Goal: Transaction & Acquisition: Register for event/course

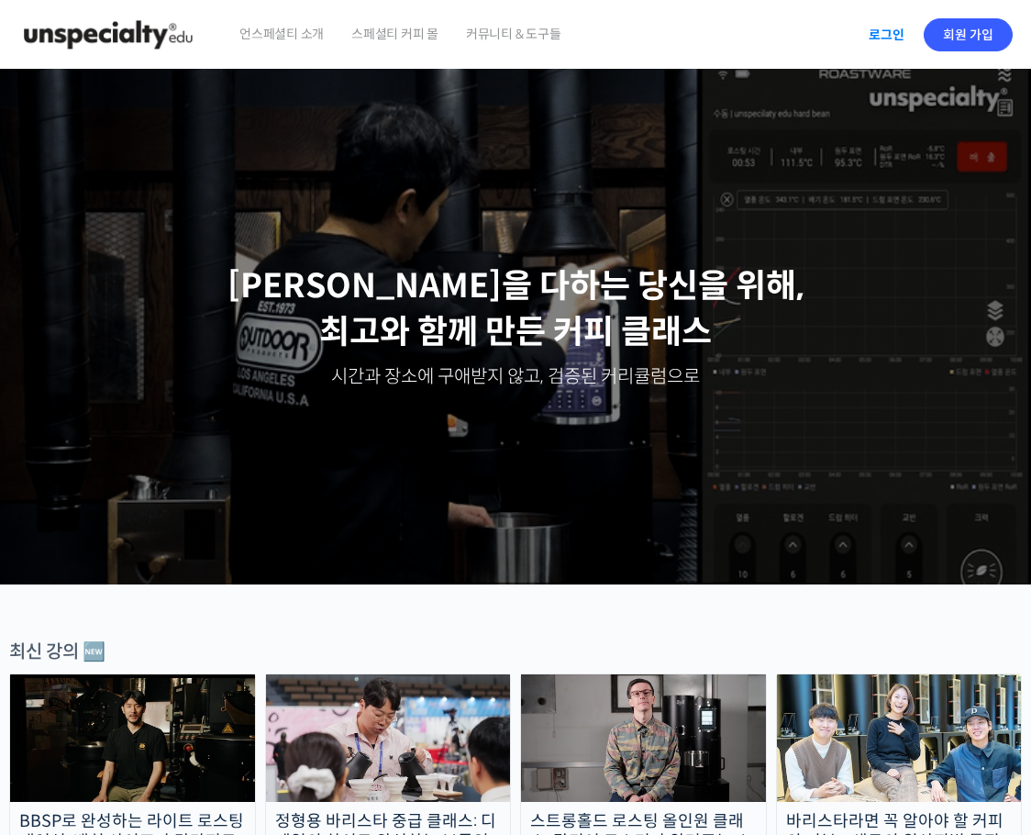
click at [868, 28] on link "로그인" at bounding box center [887, 35] width 58 height 42
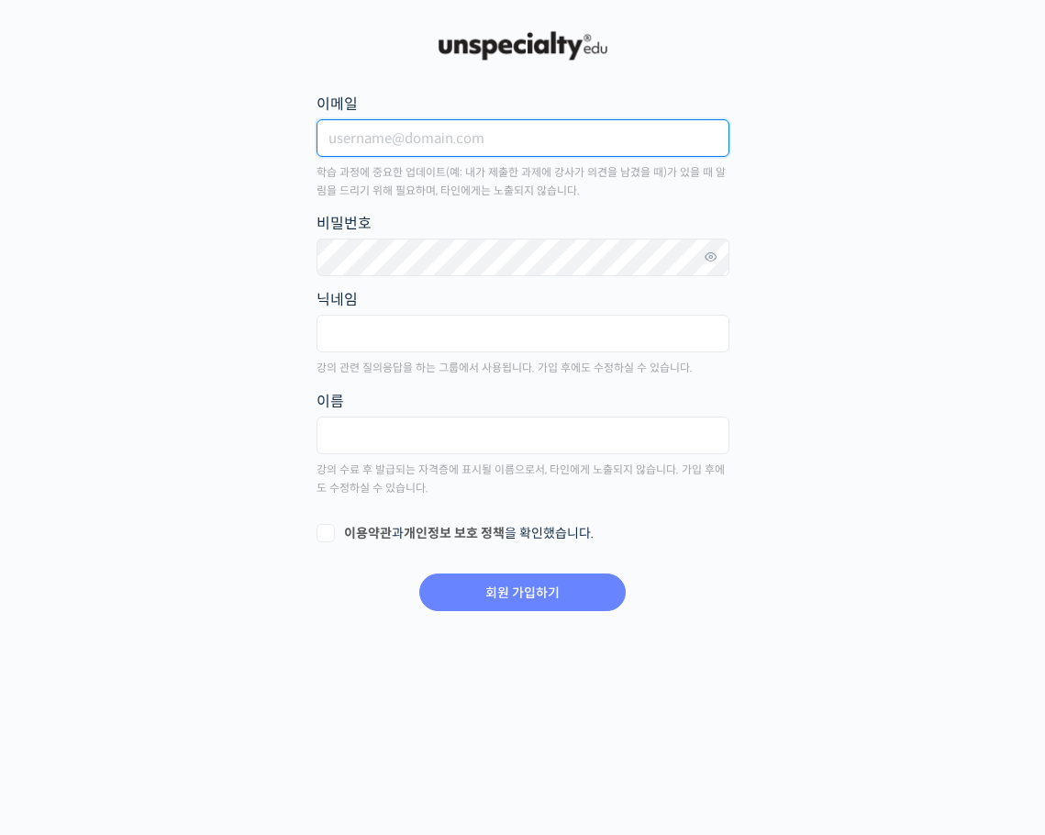
click at [401, 151] on input "이메일" at bounding box center [523, 138] width 413 height 38
type input "oshoon91@gmail.com"
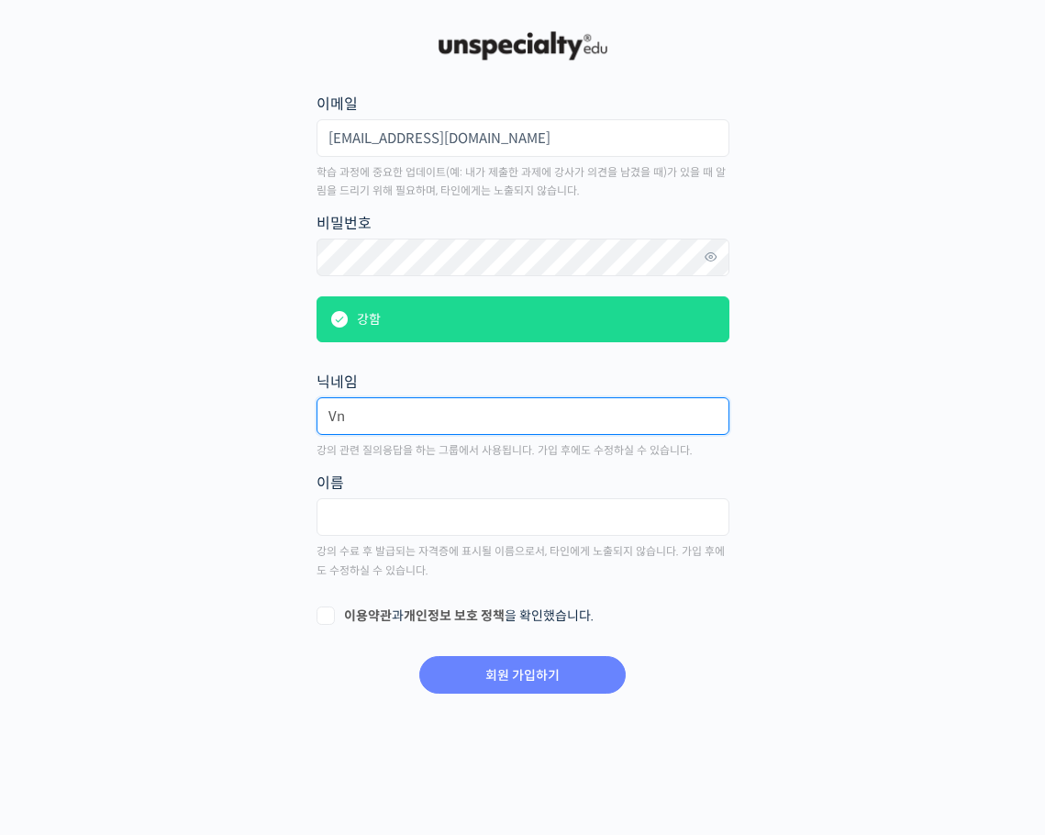
type input "V"
type input "ㅅ"
type input "앉은[PERSON_NAME]"
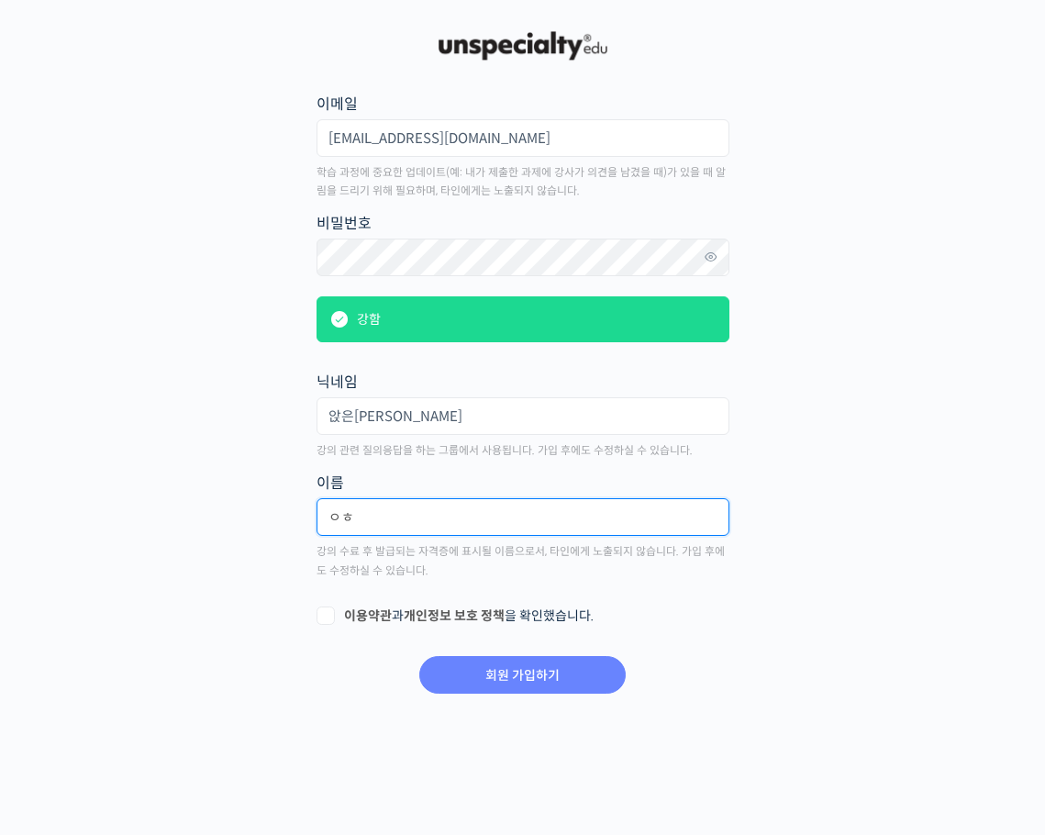
type input "ㅇ"
type input "오성훈"
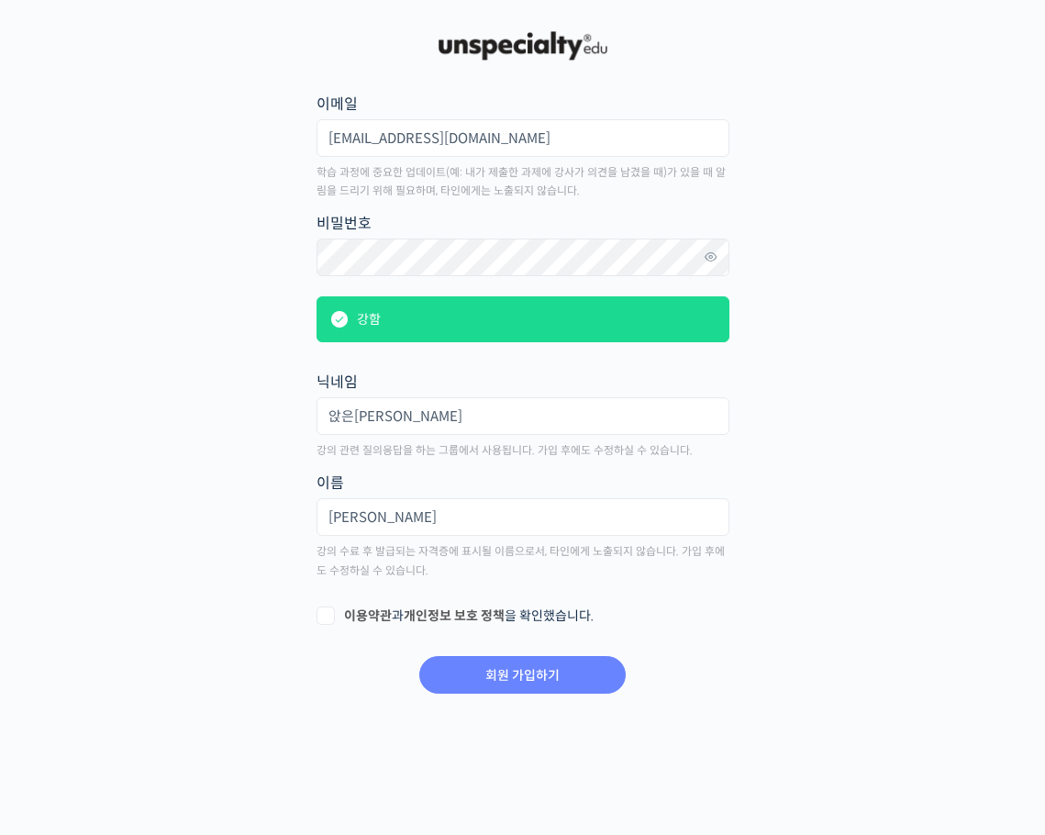
click at [328, 611] on label "이용약관 과 개인정보 보호 정책 을 확인했습니다." at bounding box center [523, 616] width 413 height 18
click at [328, 611] on input "이용약관 과 개인정보 보호 정책 을 확인했습니다." at bounding box center [323, 613] width 12 height 12
checkbox input "true"
click at [556, 673] on input "회원 가입하기" at bounding box center [522, 675] width 206 height 38
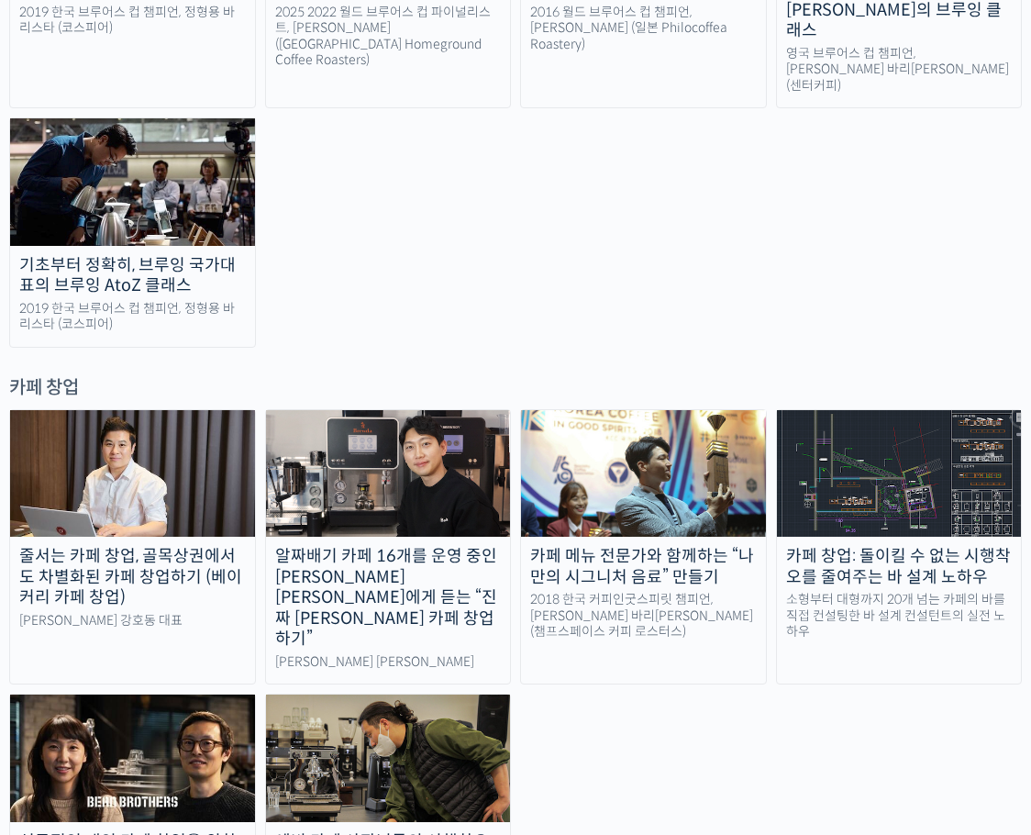
scroll to position [3762, 0]
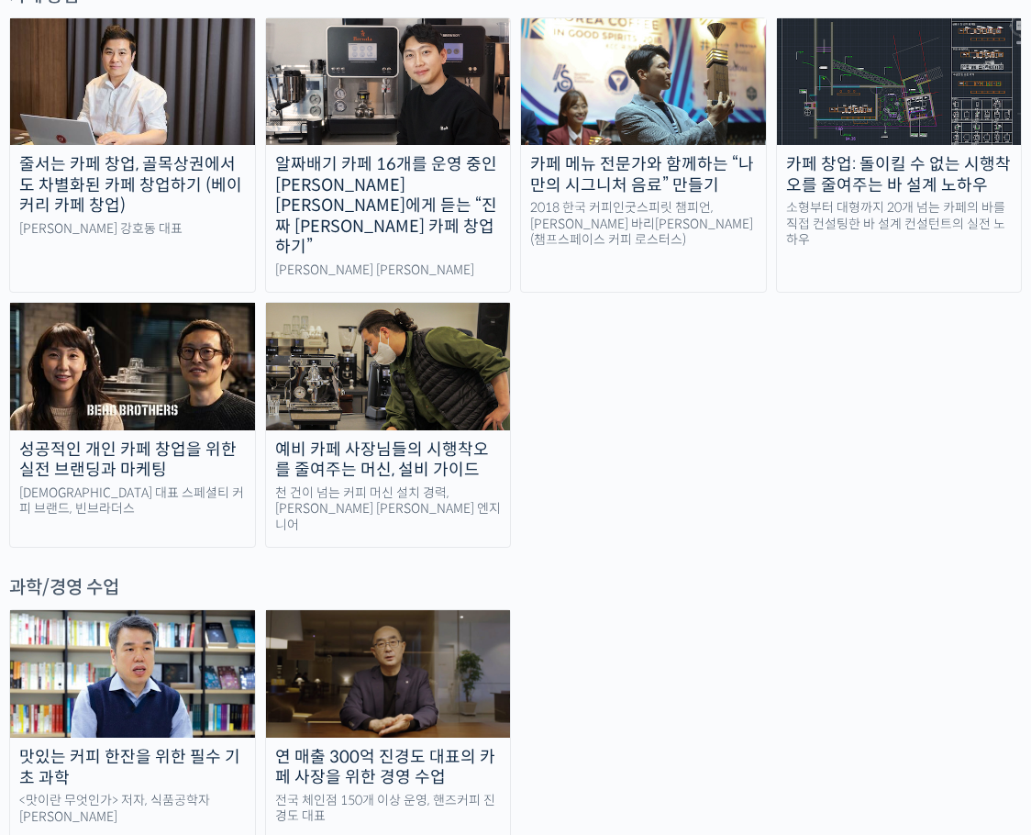
click at [193, 609] on link "맛있는 커피 한잔을 위한 필수 기초 과학 <맛이란 무엇인가> 저자, 식품공학자 [PERSON_NAME]" at bounding box center [132, 724] width 247 height 230
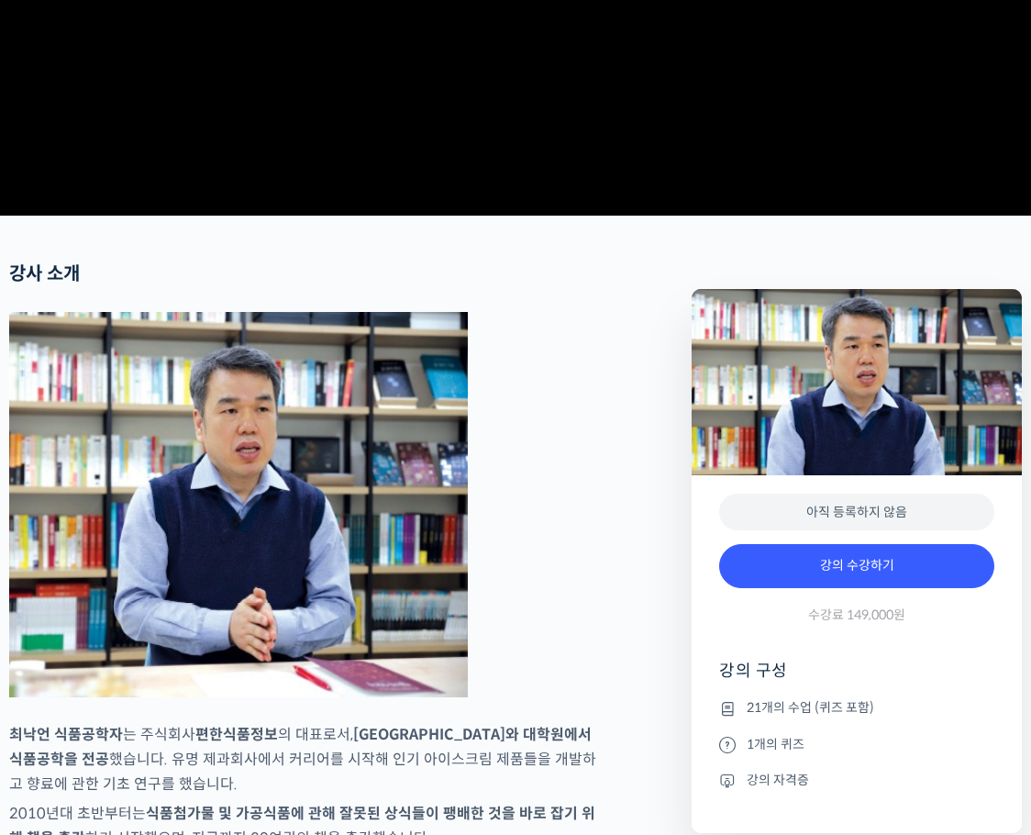
scroll to position [551, 0]
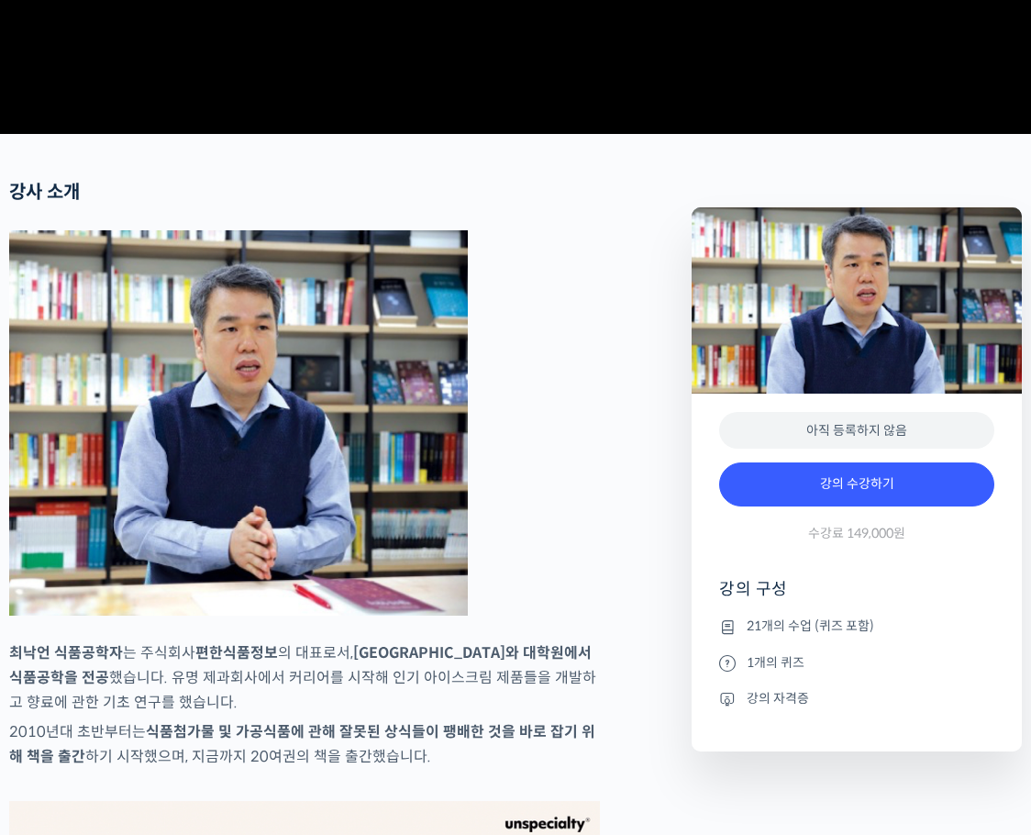
drag, startPoint x: 485, startPoint y: 553, endPoint x: 509, endPoint y: 538, distance: 28.5
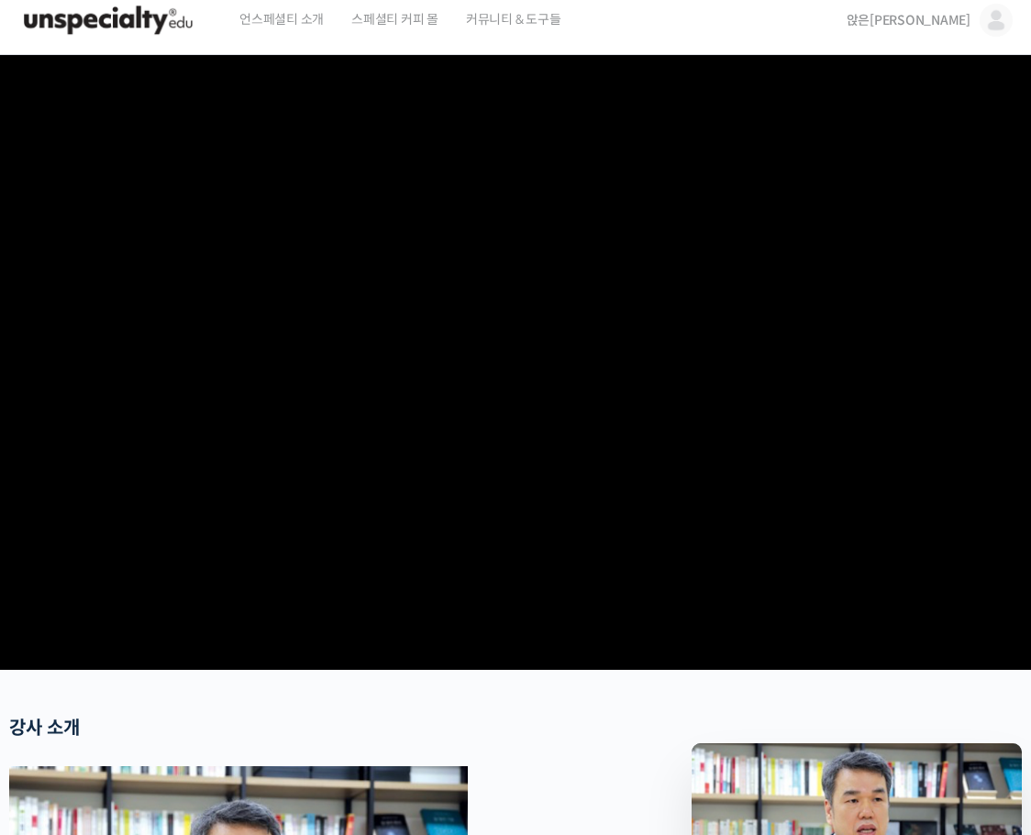
scroll to position [0, 0]
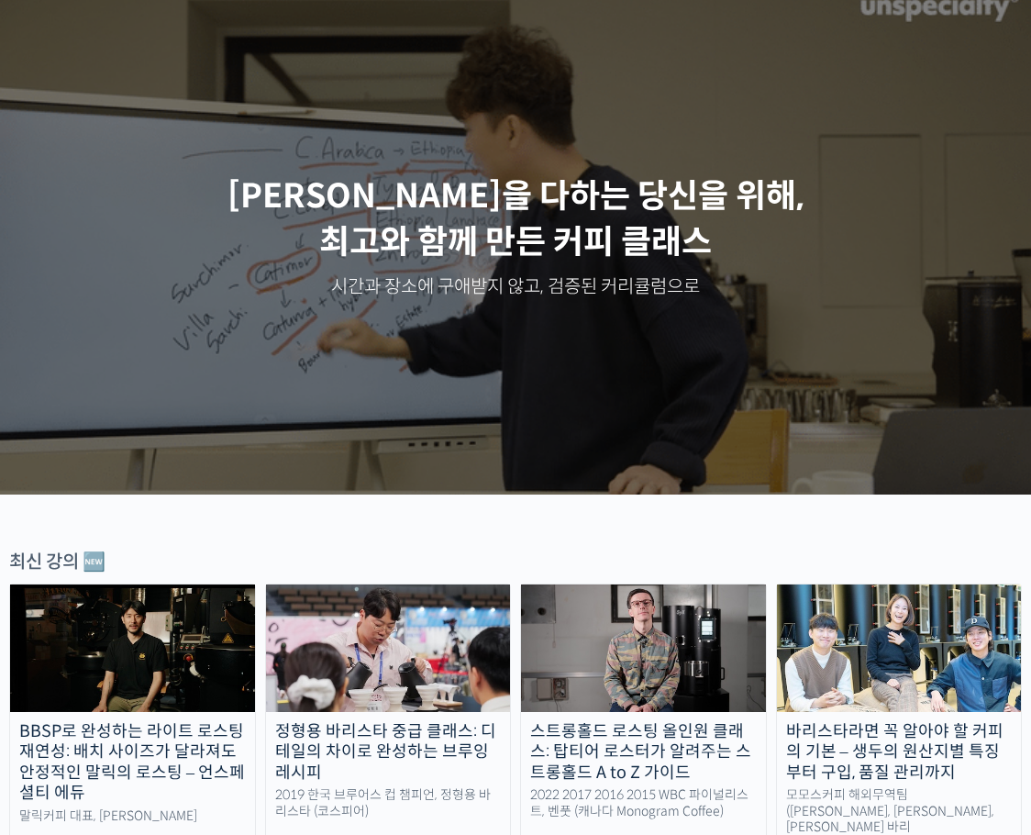
scroll to position [459, 0]
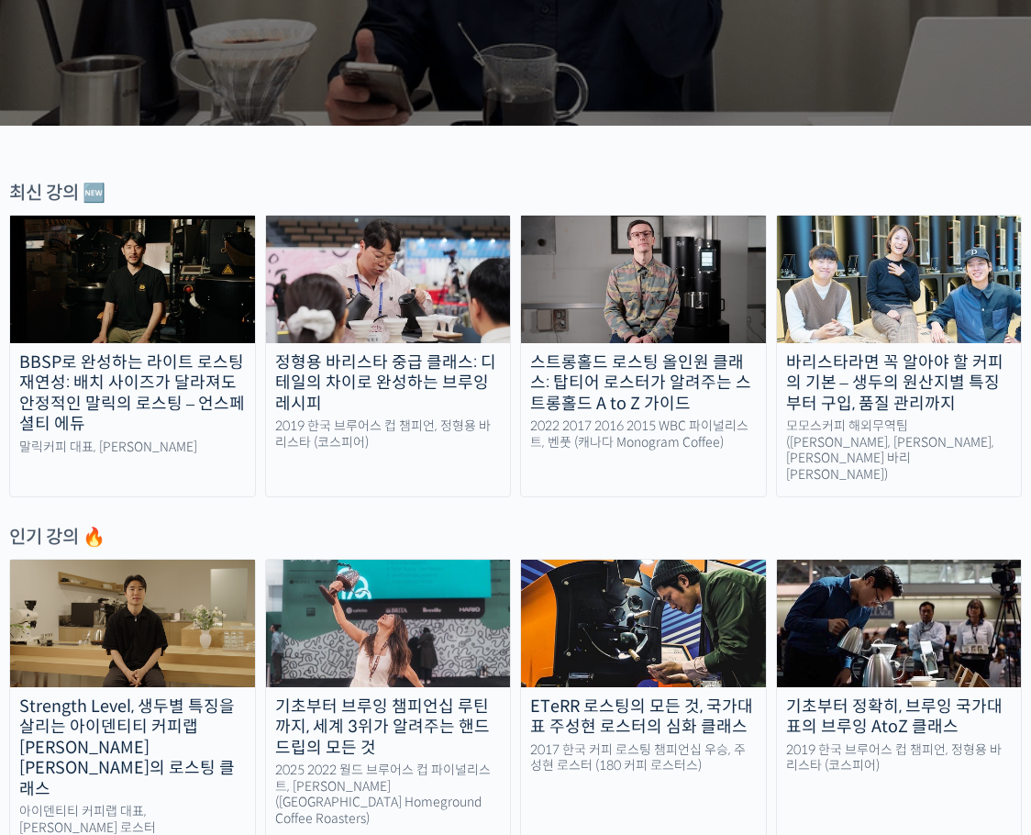
click at [596, 396] on div "스트롱홀드 로스팅 올인원 클래스: 탑티어 로스터가 알려주는 스트롱홀드 A to Z 가이드" at bounding box center [643, 383] width 245 height 62
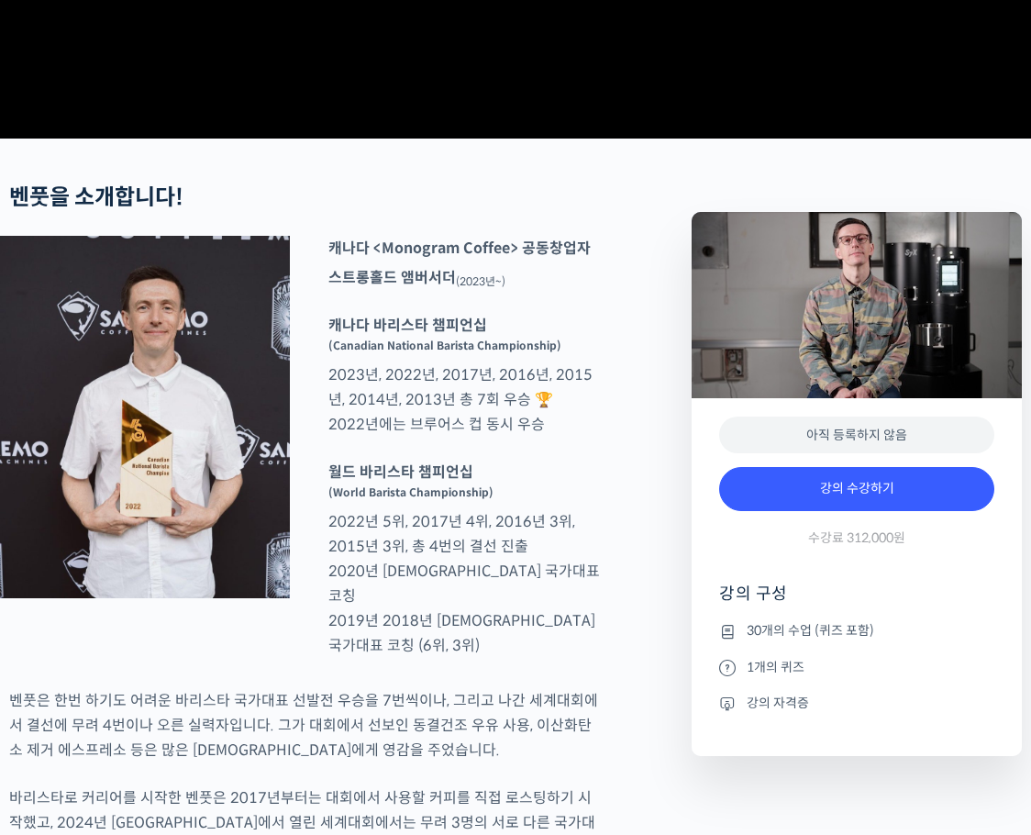
scroll to position [551, 0]
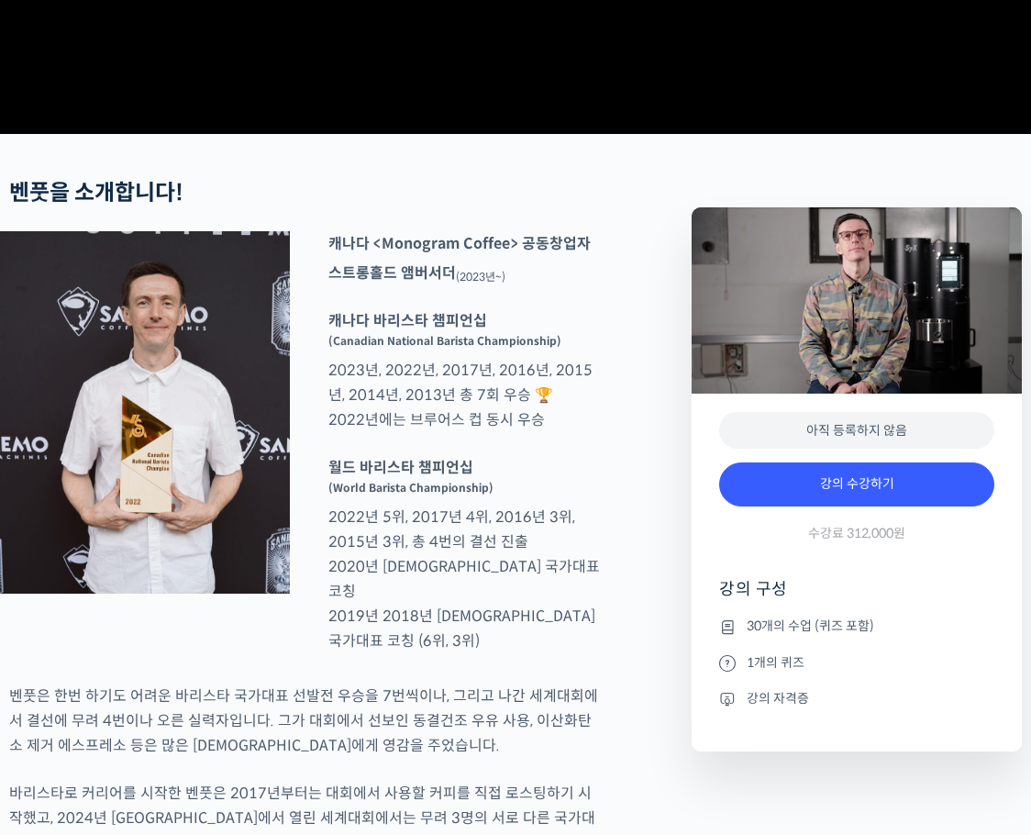
drag, startPoint x: 635, startPoint y: 523, endPoint x: 626, endPoint y: 521, distance: 9.4
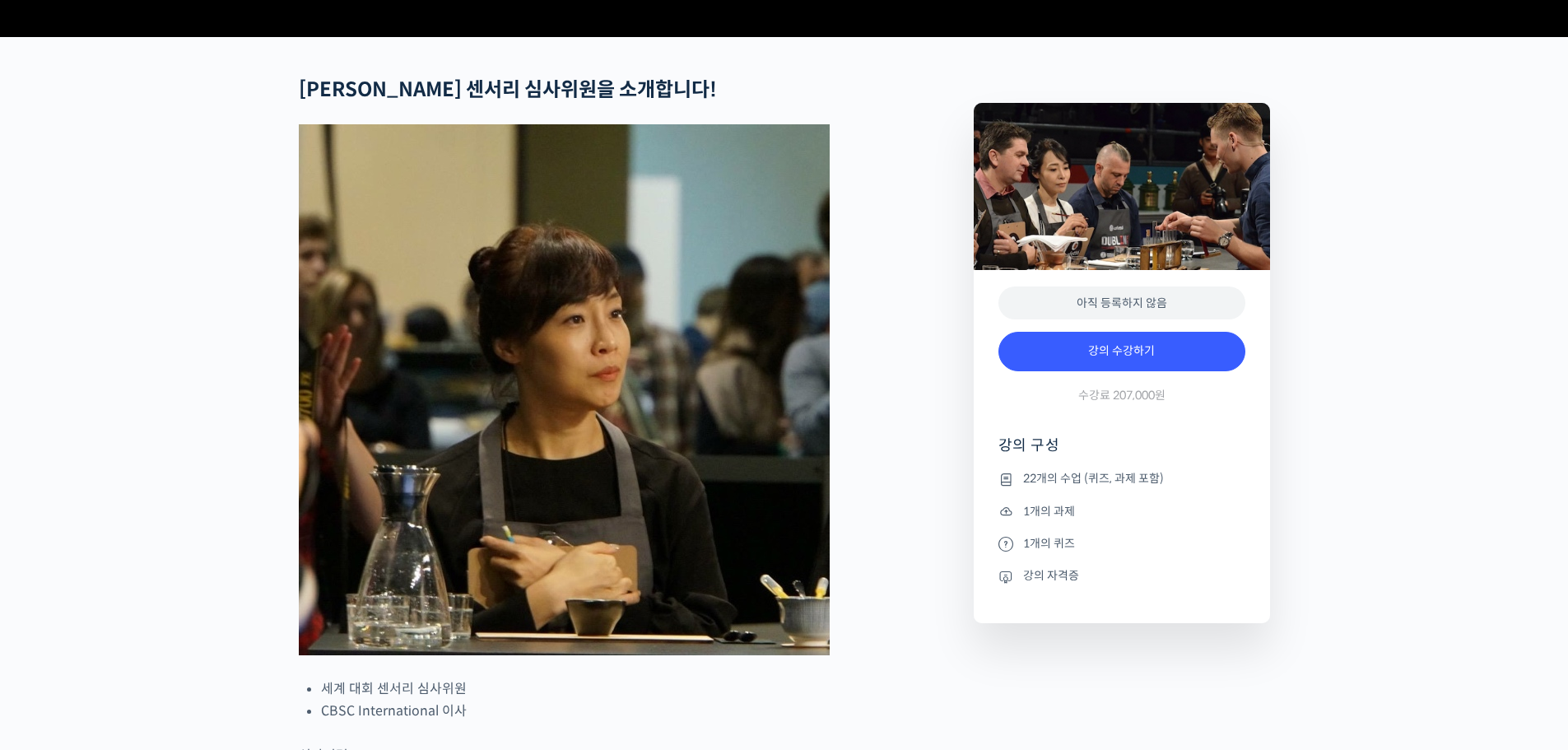
scroll to position [824, 0]
